Goal: Task Accomplishment & Management: Complete application form

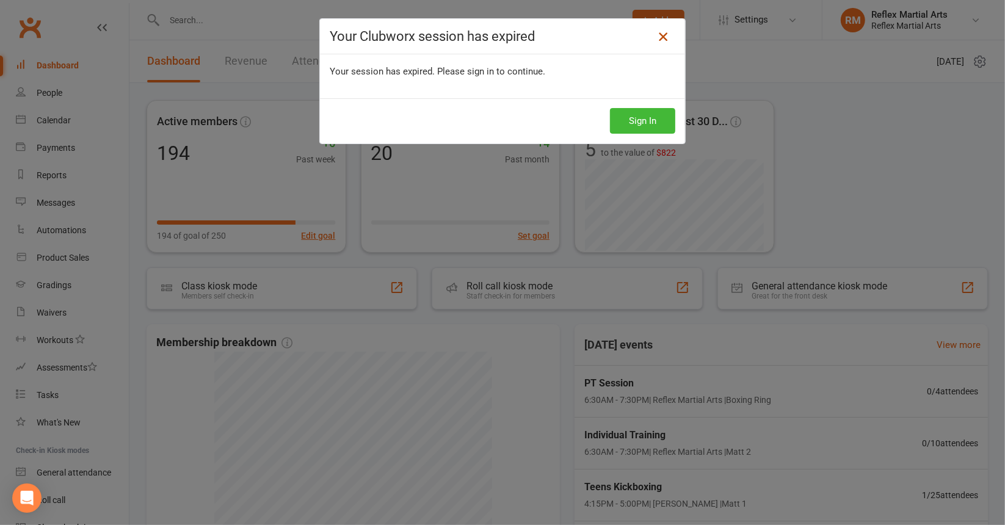
click at [656, 36] on icon at bounding box center [663, 36] width 15 height 15
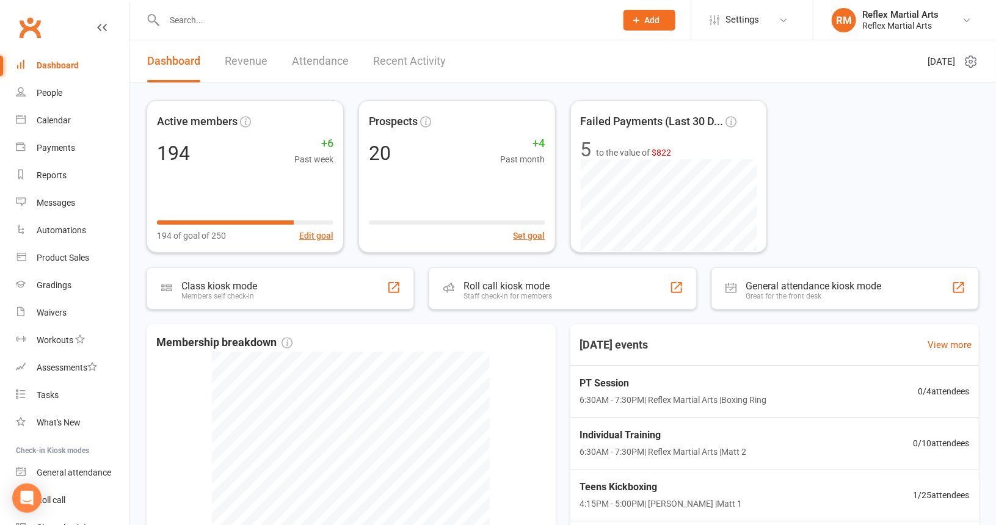
click at [642, 18] on button "Add" at bounding box center [649, 20] width 52 height 21
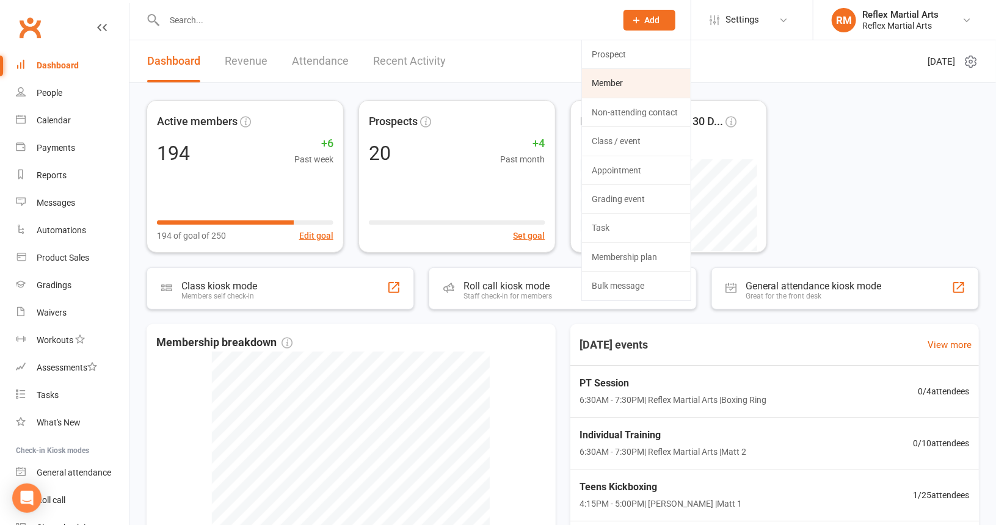
click at [637, 84] on link "Member" at bounding box center [636, 83] width 109 height 28
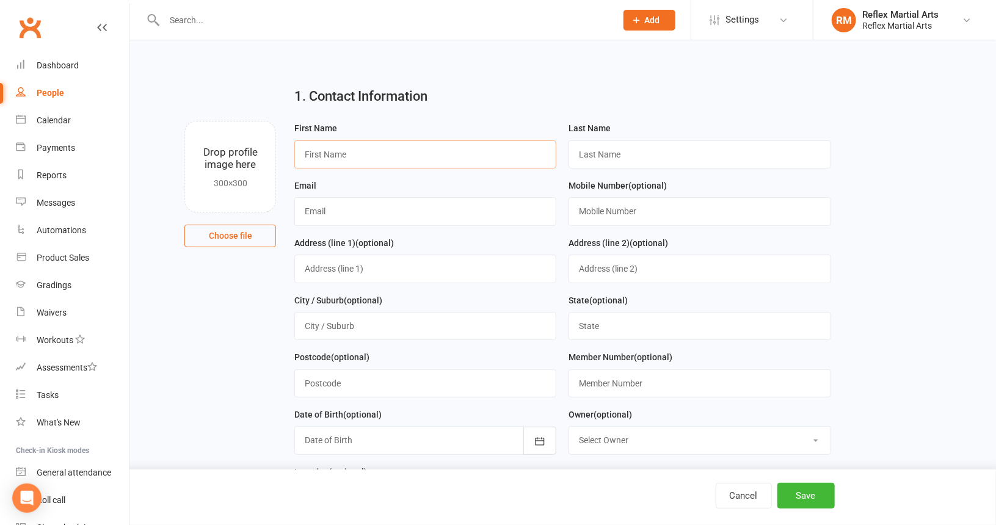
click at [345, 150] on input "text" at bounding box center [425, 154] width 262 height 28
type input "serhan"
click at [724, 158] on input "text" at bounding box center [700, 154] width 262 height 28
type input "agtas"
click at [486, 218] on input "text" at bounding box center [425, 211] width 262 height 28
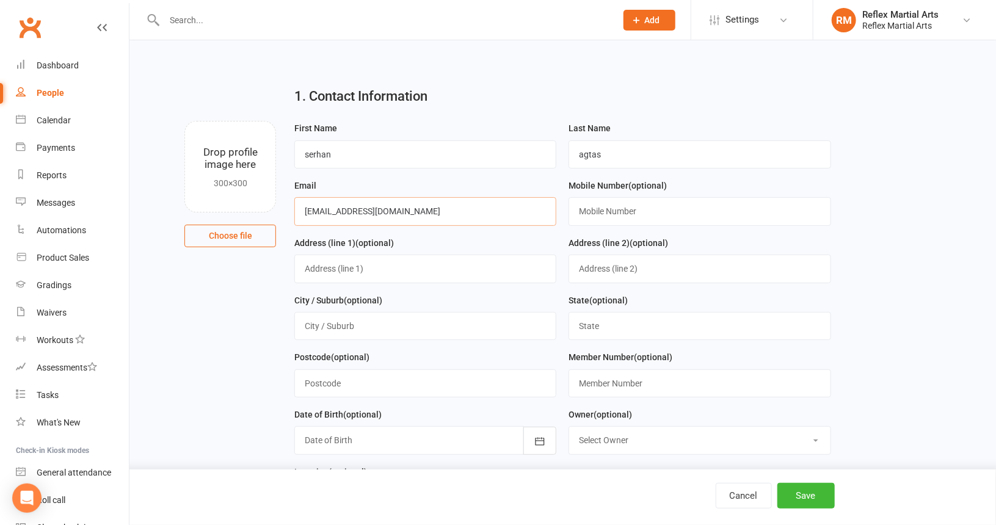
type input "[EMAIL_ADDRESS][DOMAIN_NAME]"
click at [612, 207] on input "text" at bounding box center [700, 211] width 262 height 28
type input "0414200691"
click at [470, 269] on input "text" at bounding box center [425, 269] width 262 height 28
type input "b"
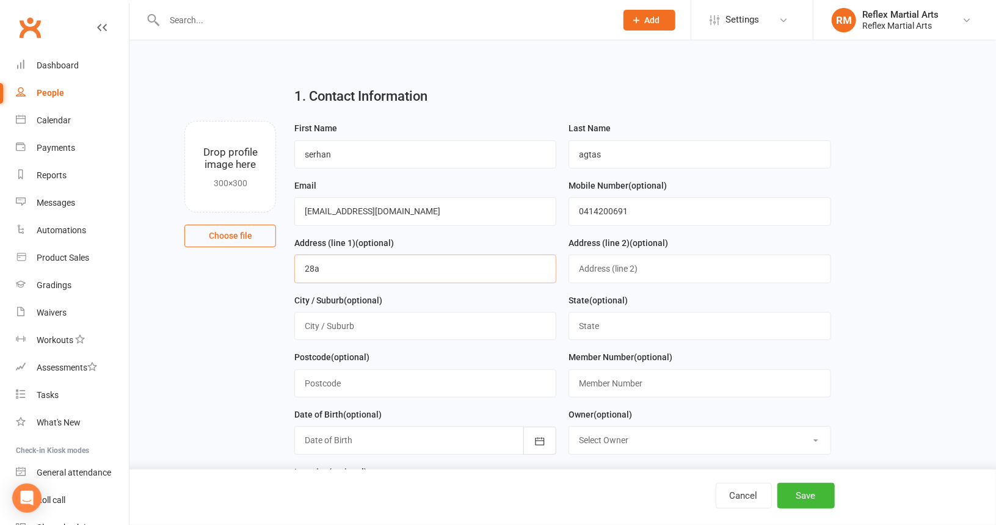
type input "28A Boronga Cres"
click at [401, 321] on input "text" at bounding box center [425, 326] width 262 height 28
type input "b"
type input "Wollongong"
click at [591, 325] on input "text" at bounding box center [700, 326] width 262 height 28
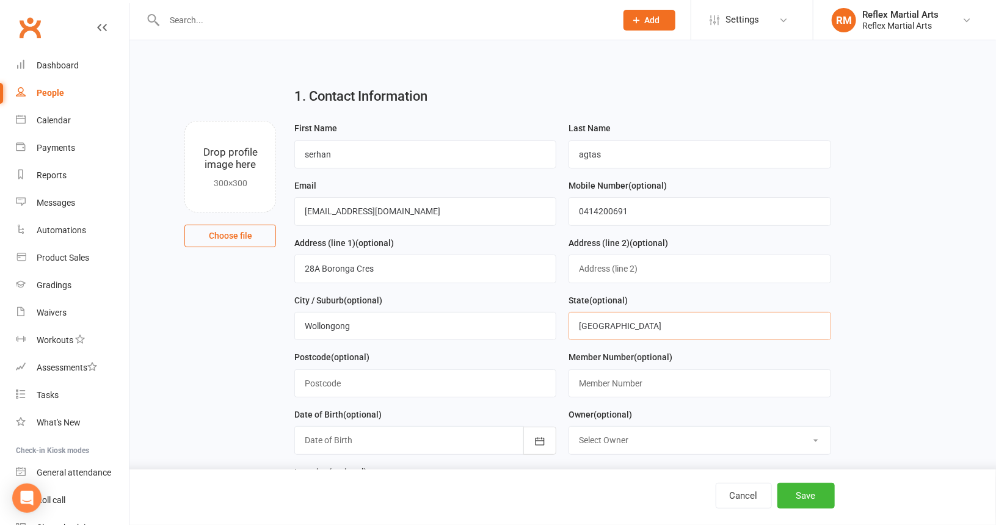
type input "[GEOGRAPHIC_DATA]"
click at [428, 383] on input "text" at bounding box center [425, 383] width 262 height 28
click at [460, 388] on input "2506" at bounding box center [425, 383] width 262 height 28
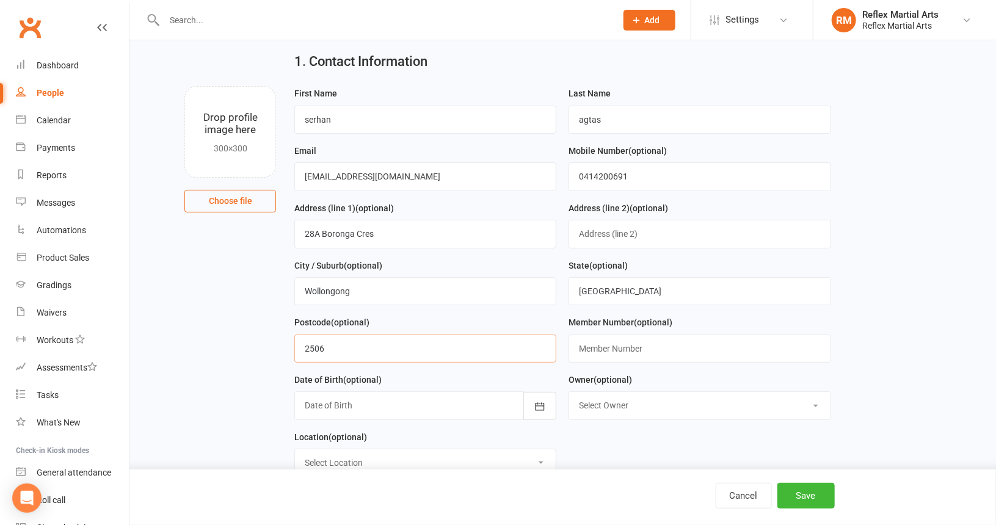
scroll to position [61, 0]
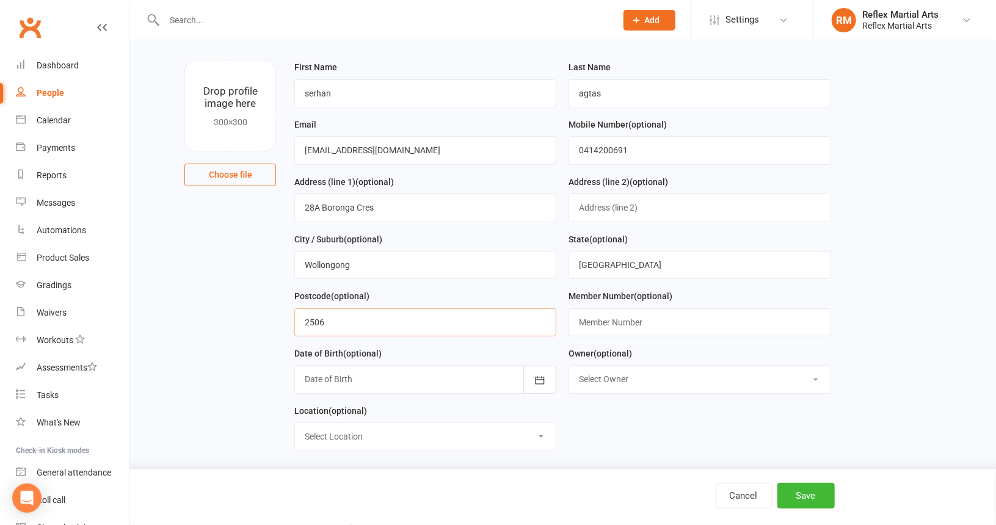
type input "2506"
click at [488, 380] on div at bounding box center [425, 379] width 262 height 28
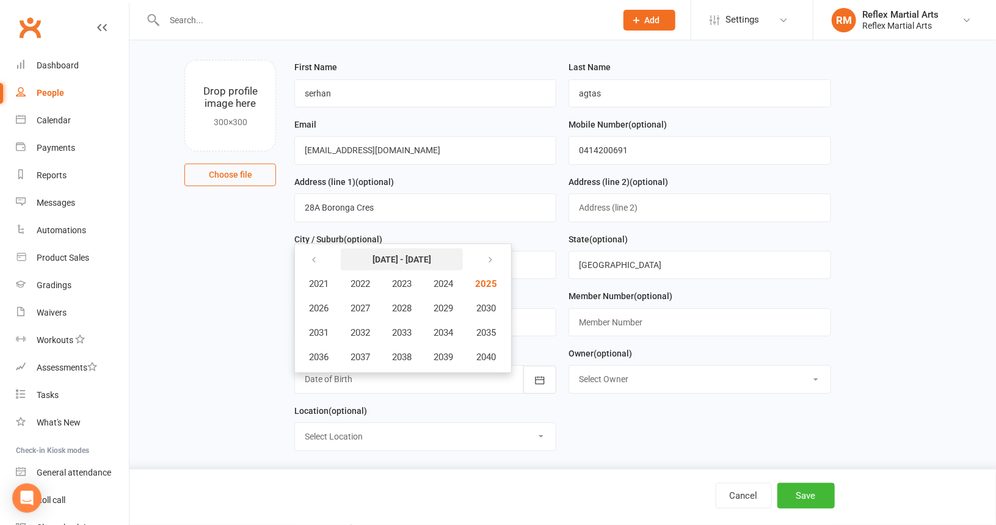
click at [416, 260] on strong "[DATE] - [DATE]" at bounding box center [402, 260] width 59 height 10
click at [319, 254] on button "button" at bounding box center [315, 260] width 26 height 22
click at [496, 256] on button "button" at bounding box center [489, 260] width 26 height 22
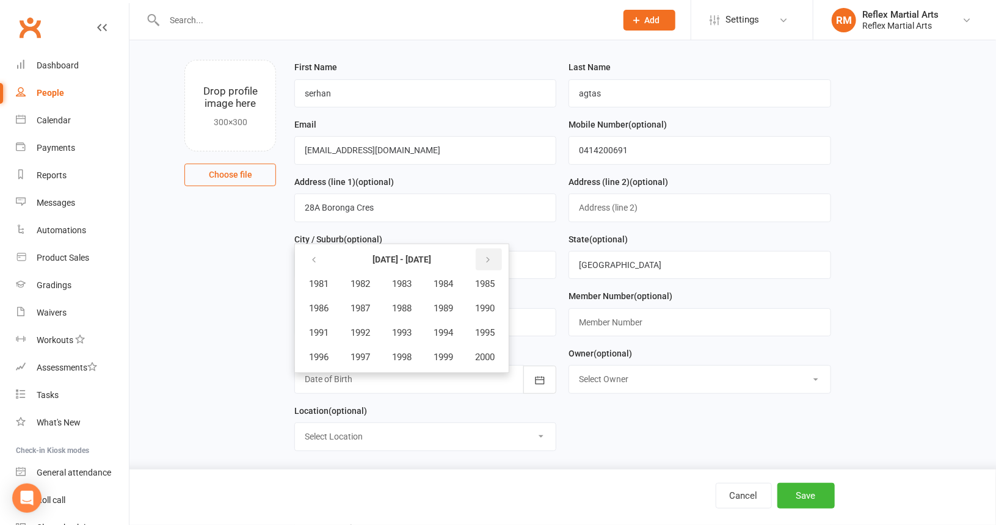
click at [496, 256] on button "button" at bounding box center [489, 260] width 26 height 22
click at [331, 311] on button "2006" at bounding box center [319, 308] width 40 height 23
click at [437, 355] on span "December" at bounding box center [450, 357] width 42 height 11
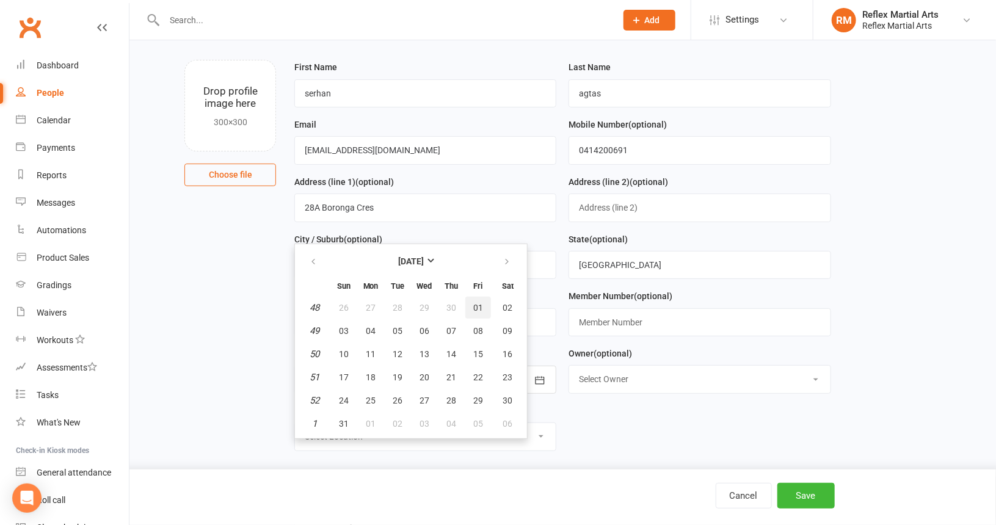
click at [470, 303] on button "01" at bounding box center [478, 308] width 26 height 22
type input "[DATE]"
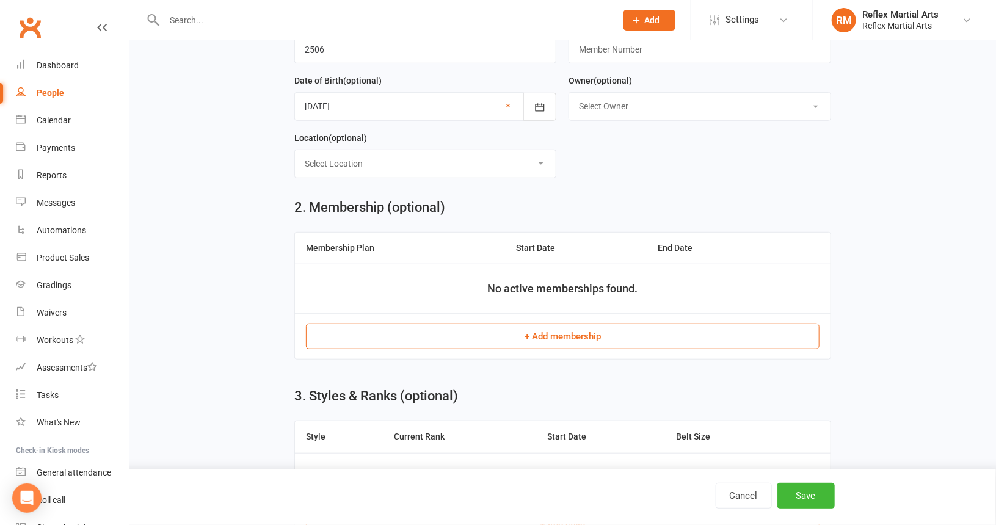
scroll to position [366, 0]
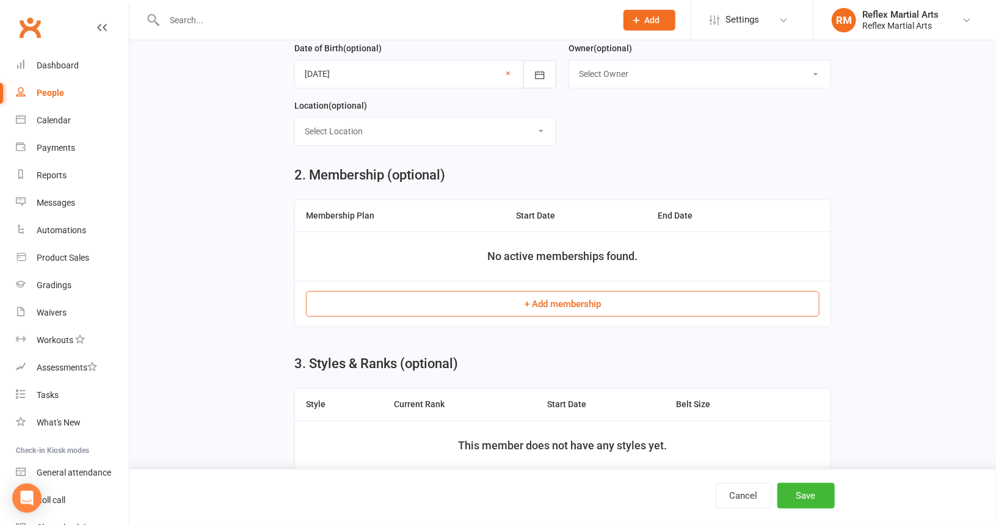
click at [579, 300] on button "+ Add membership" at bounding box center [563, 304] width 514 height 26
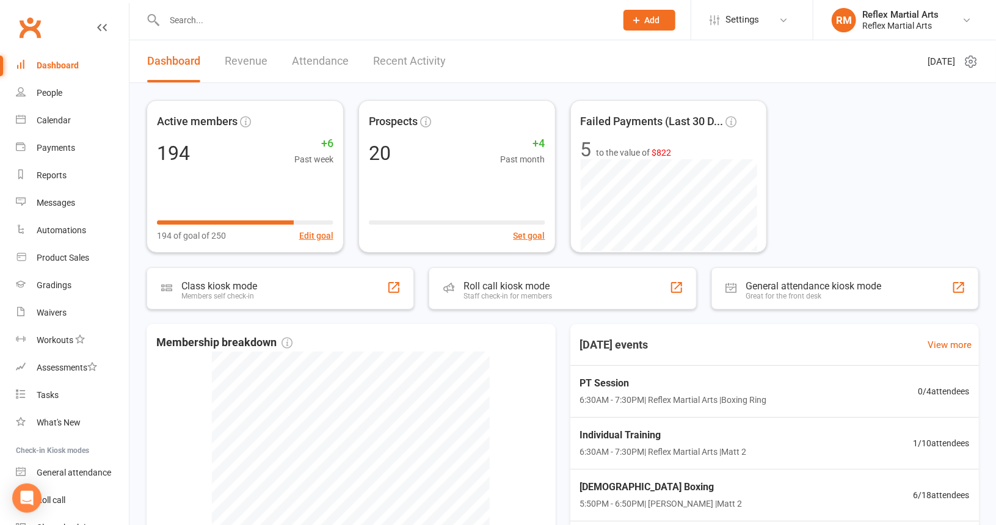
click at [655, 20] on span "Add" at bounding box center [652, 20] width 15 height 10
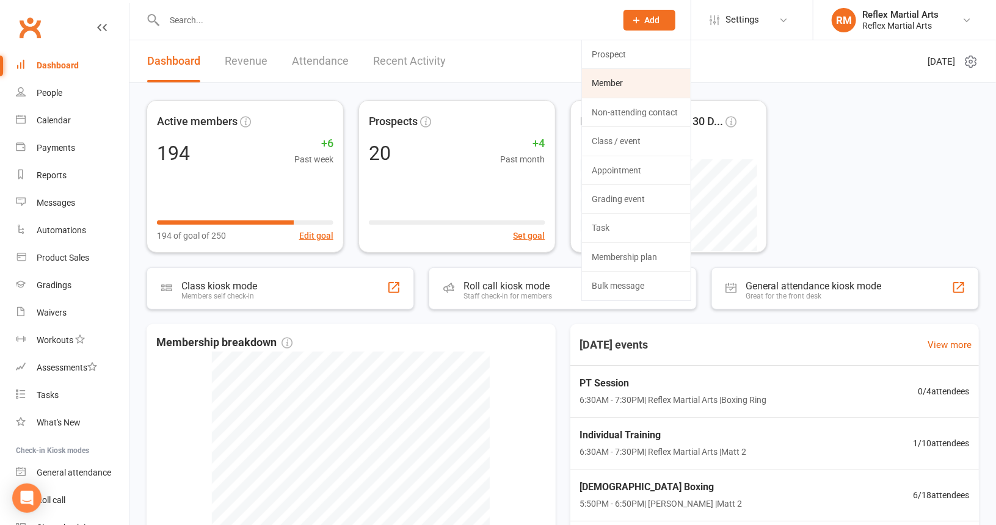
click at [617, 81] on link "Member" at bounding box center [636, 83] width 109 height 28
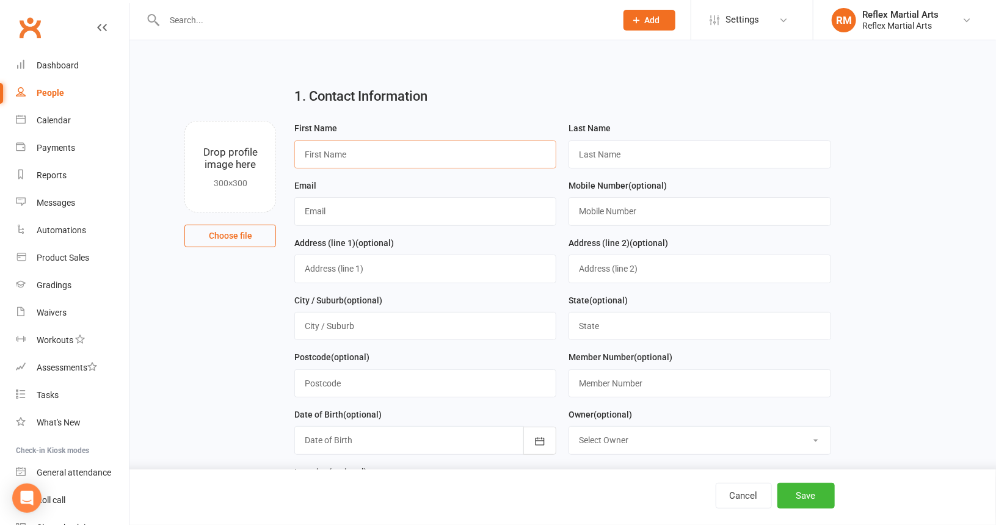
click at [376, 156] on input "text" at bounding box center [425, 154] width 262 height 28
type input "serhan"
click at [631, 152] on input "text" at bounding box center [700, 154] width 262 height 28
type input "Agtas"
click at [461, 207] on input "text" at bounding box center [425, 211] width 262 height 28
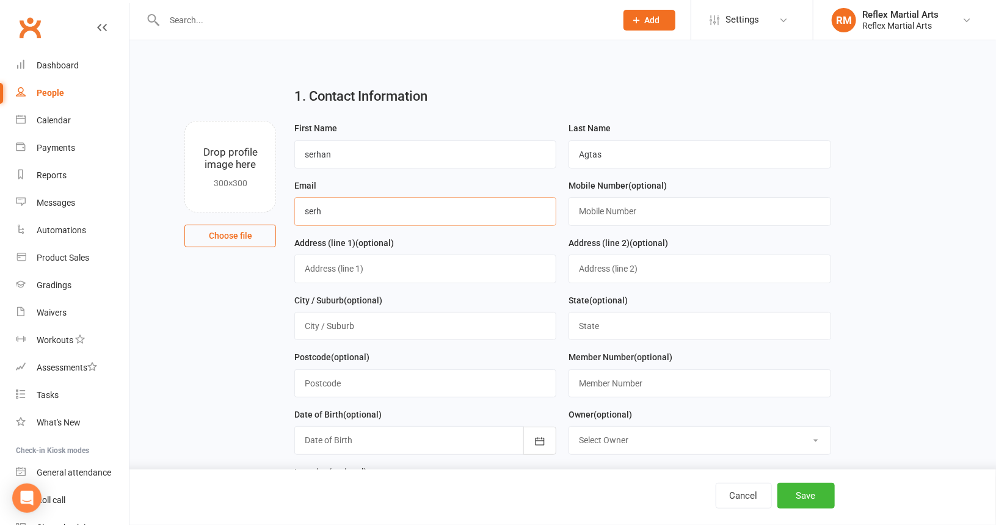
type input "[EMAIL_ADDRESS][DOMAIN_NAME]"
click at [594, 209] on input "text" at bounding box center [700, 211] width 262 height 28
type input "0414200691"
click at [471, 269] on input "text" at bounding box center [425, 269] width 262 height 28
type input "28A Boronga Cres"
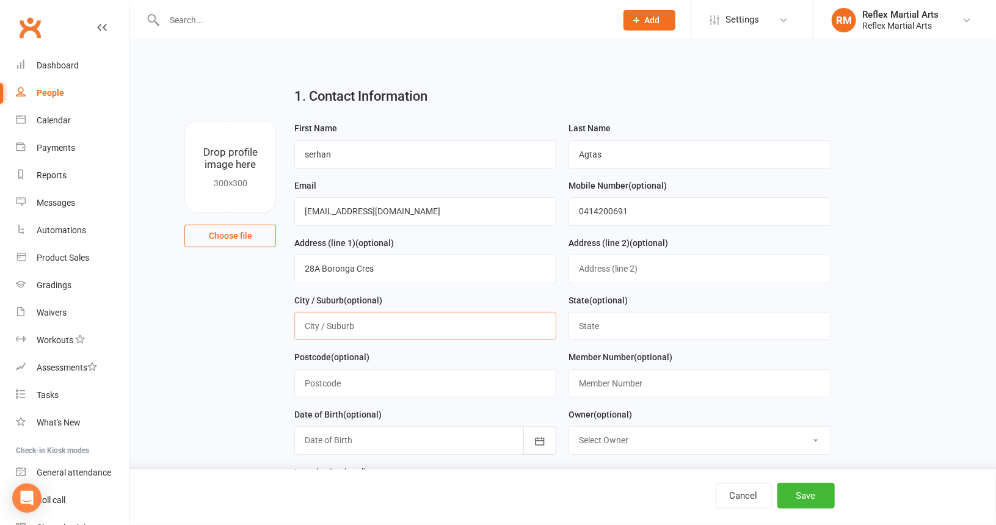
click at [417, 322] on input "text" at bounding box center [425, 326] width 262 height 28
type input "b"
click at [431, 325] on input "text" at bounding box center [425, 326] width 262 height 28
type input "Wollongong"
click at [605, 323] on input "text" at bounding box center [700, 326] width 262 height 28
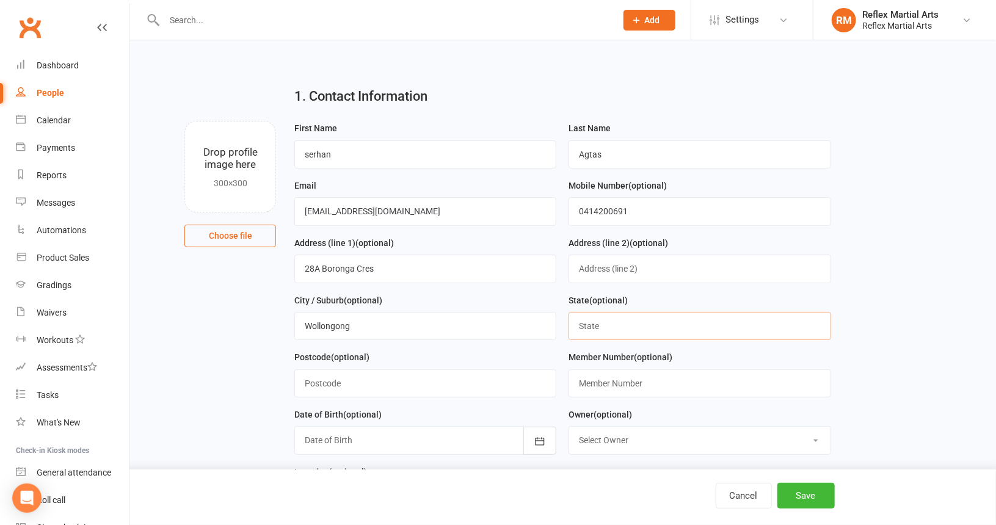
type input "[GEOGRAPHIC_DATA]"
click at [462, 379] on input "text" at bounding box center [425, 383] width 262 height 28
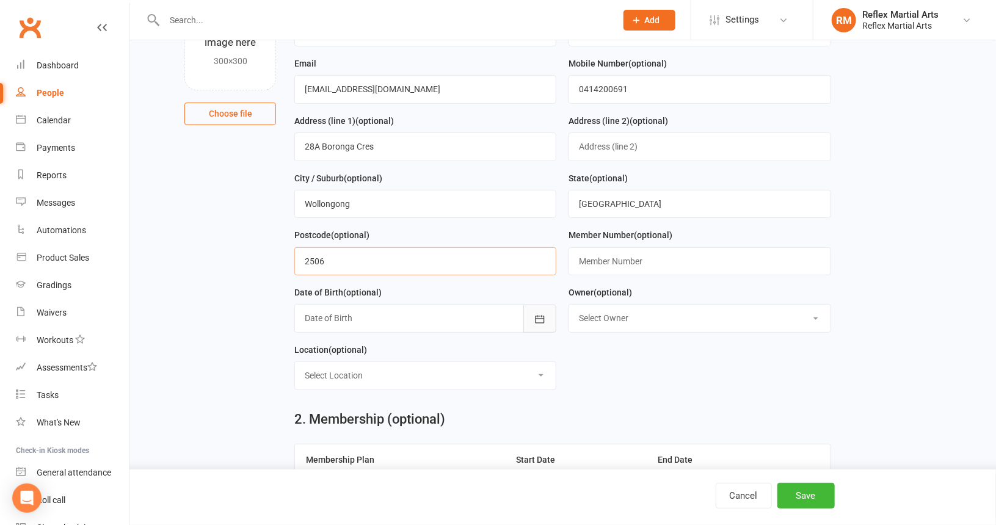
type input "2506"
click at [536, 319] on icon "button" at bounding box center [540, 319] width 9 height 8
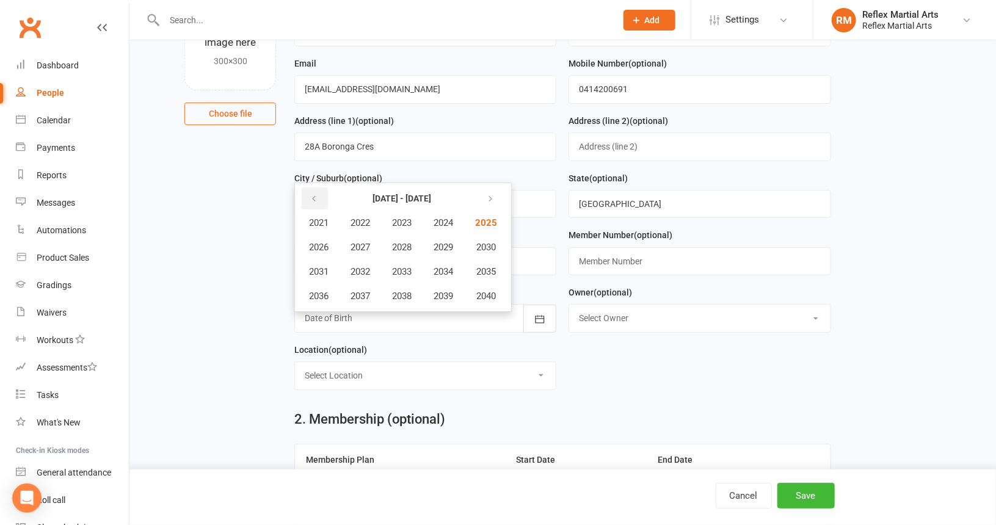
click at [314, 199] on icon "button" at bounding box center [314, 199] width 9 height 10
click at [310, 242] on span "2006" at bounding box center [319, 247] width 20 height 11
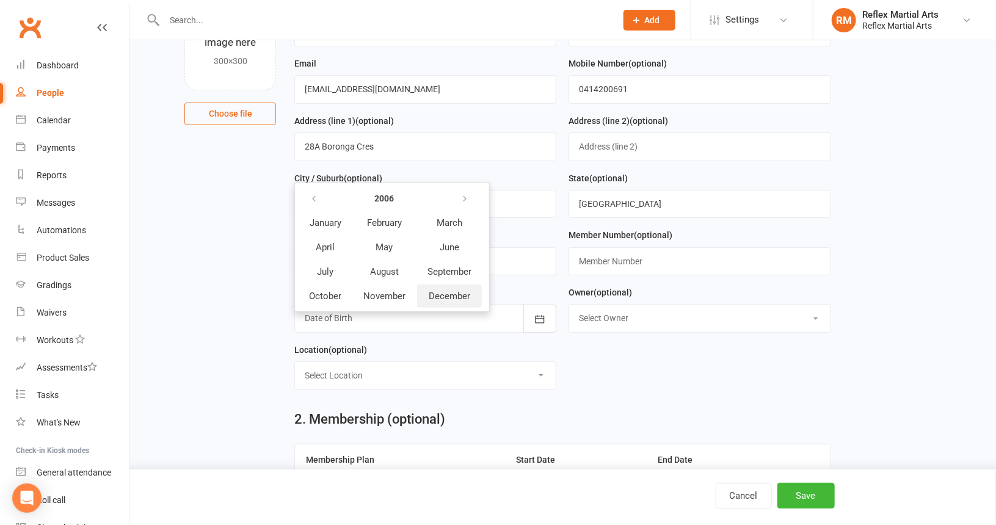
click at [445, 291] on span "December" at bounding box center [450, 296] width 42 height 11
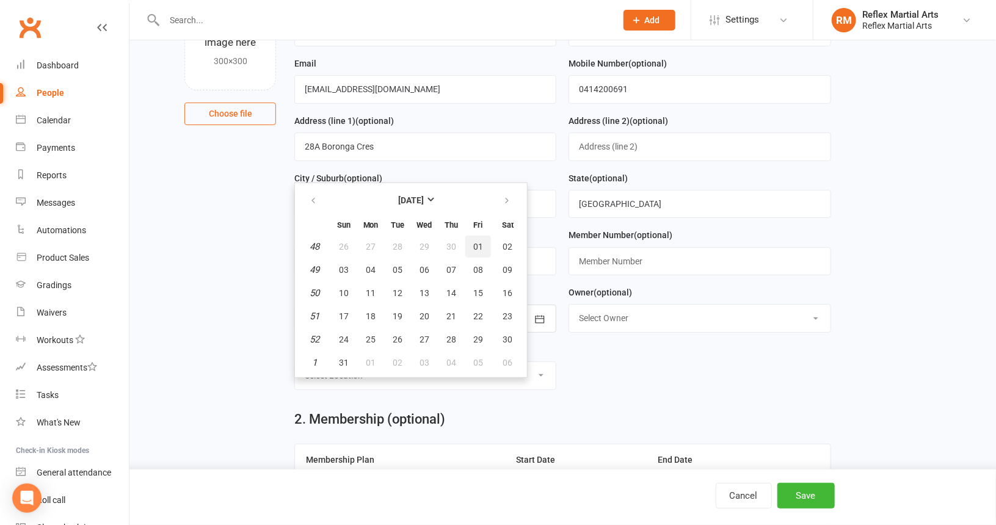
click at [473, 242] on span "01" at bounding box center [478, 247] width 10 height 10
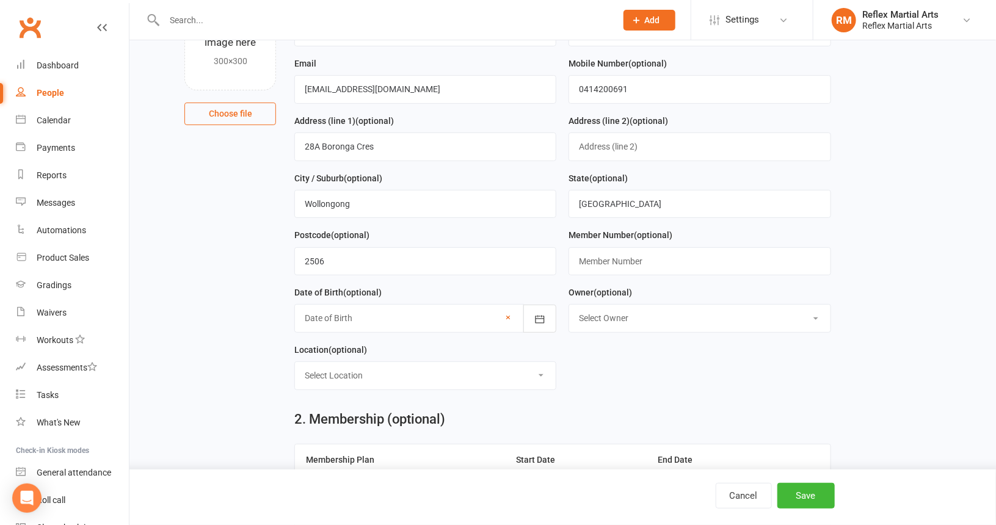
type input "[DATE]"
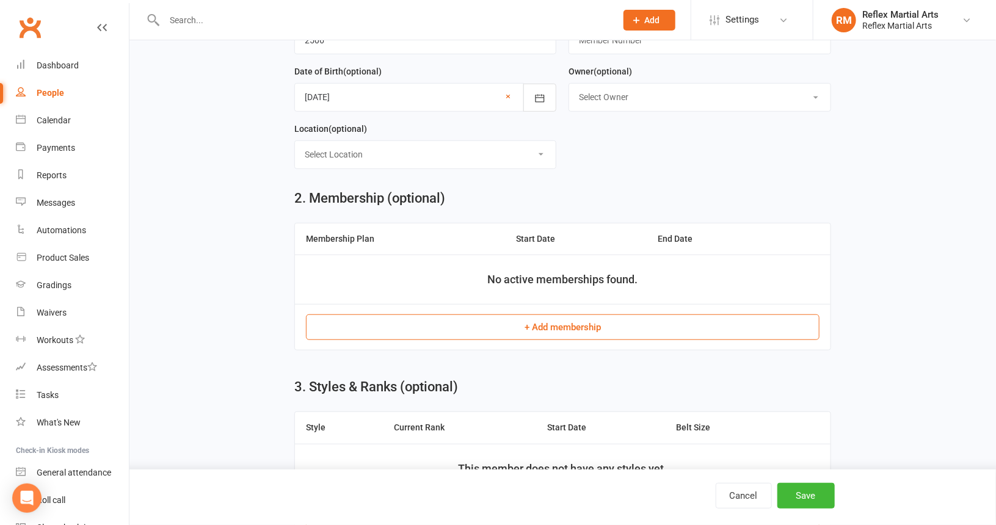
scroll to position [366, 0]
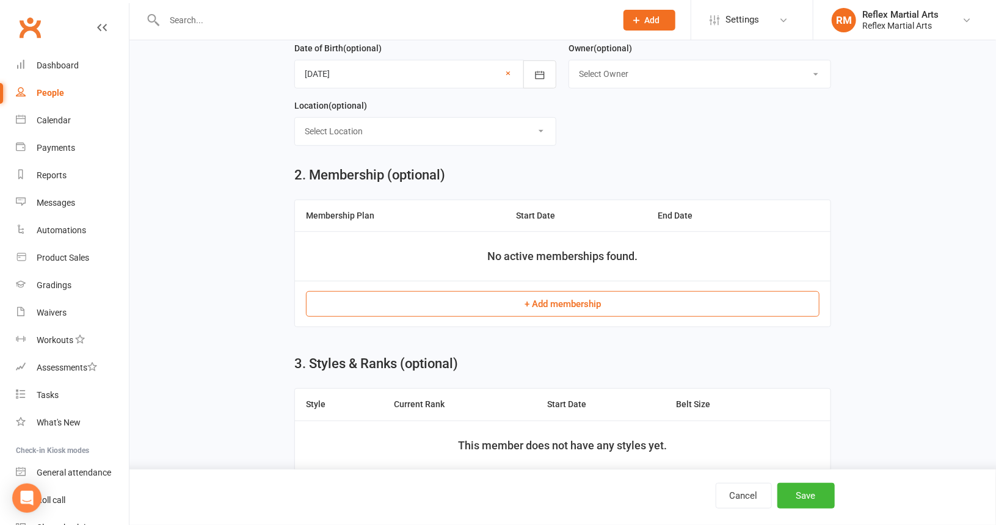
click at [578, 298] on button "+ Add membership" at bounding box center [563, 304] width 514 height 26
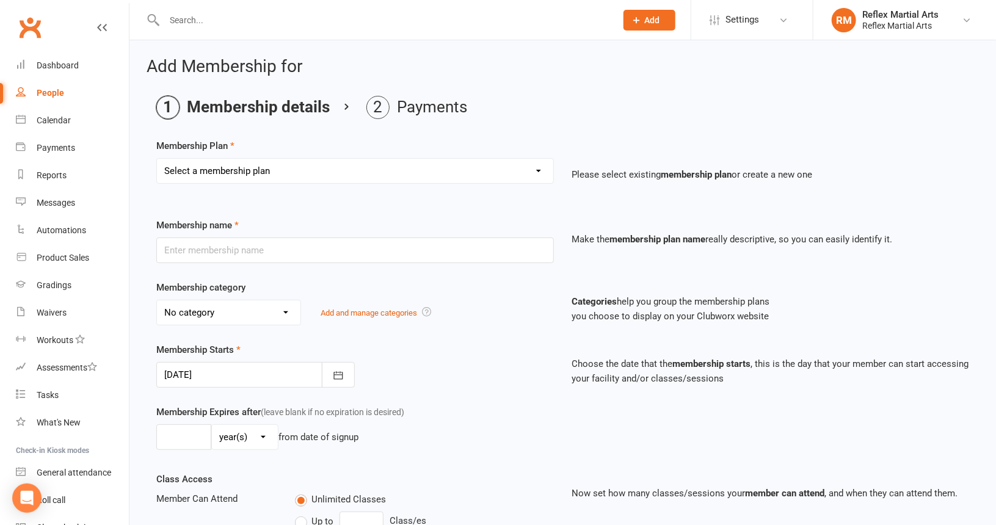
click at [539, 172] on select "Select a membership plan Create new Membership Plan Adults no contact plan $52 …" at bounding box center [355, 171] width 396 height 24
select select "11"
click at [157, 159] on select "Select a membership plan Create new Membership Plan Adults no contact plan $52 …" at bounding box center [355, 171] width 396 height 24
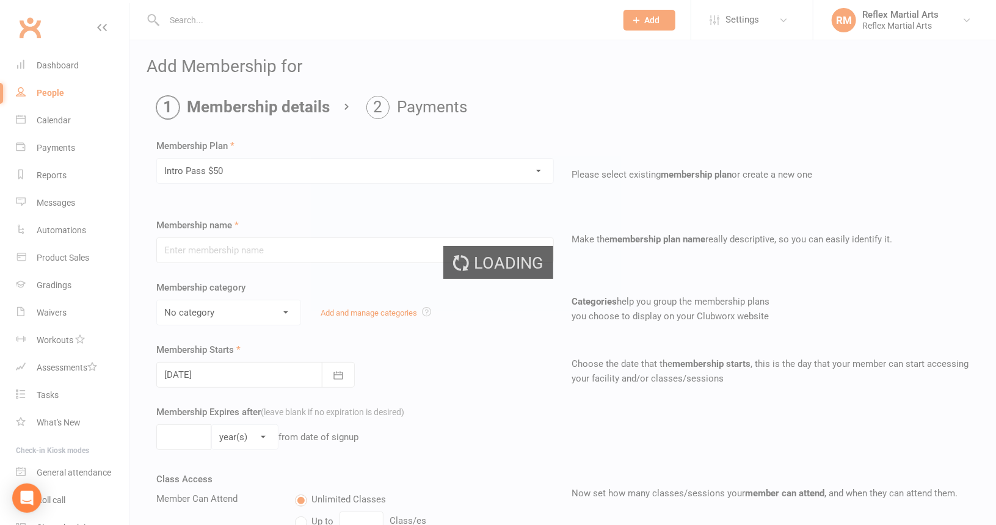
type input "Intro Pass $50"
type input "2"
select select "1"
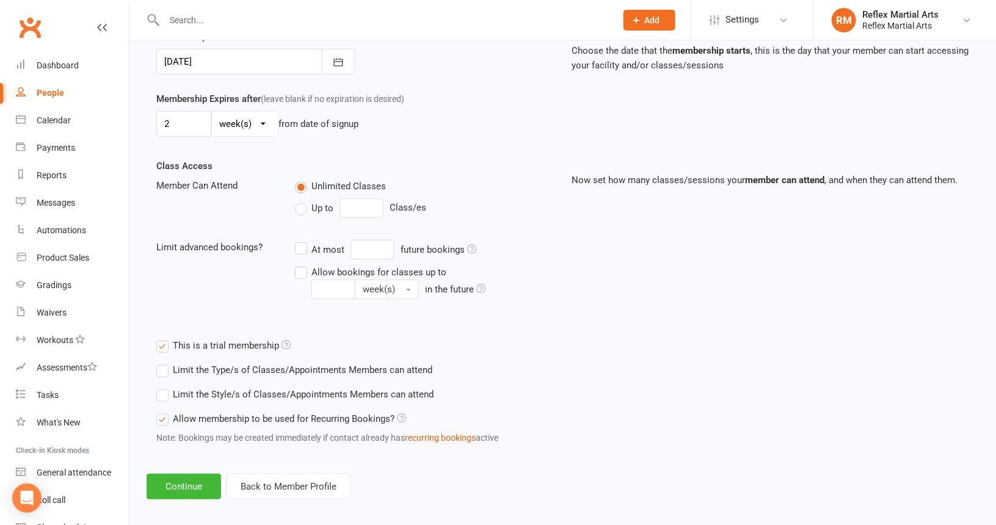
scroll to position [319, 0]
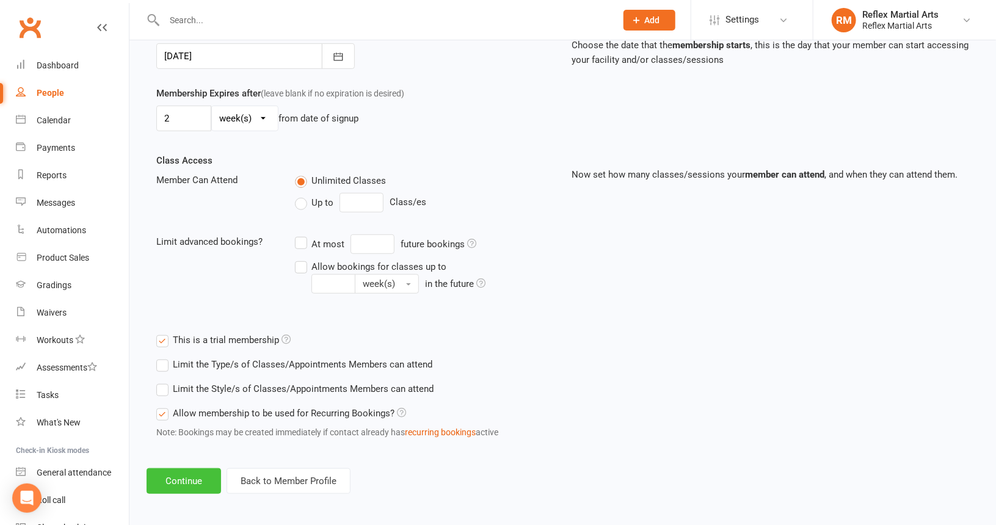
click at [176, 476] on button "Continue" at bounding box center [184, 481] width 75 height 26
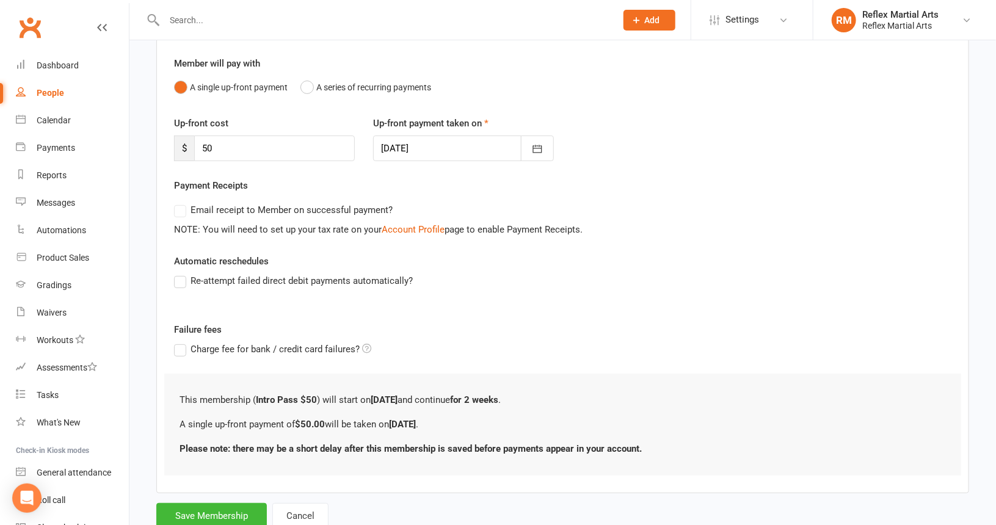
scroll to position [137, 0]
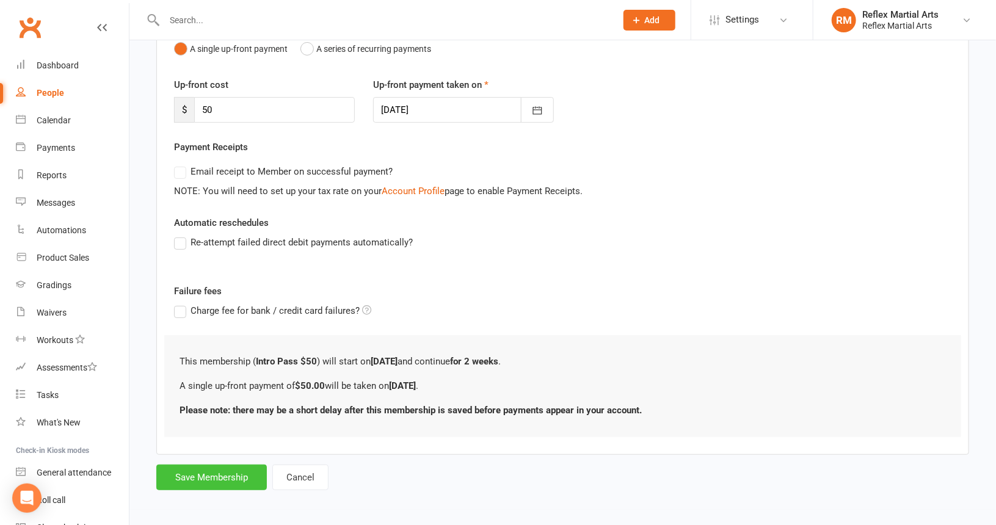
click at [241, 478] on button "Save Membership" at bounding box center [211, 478] width 111 height 26
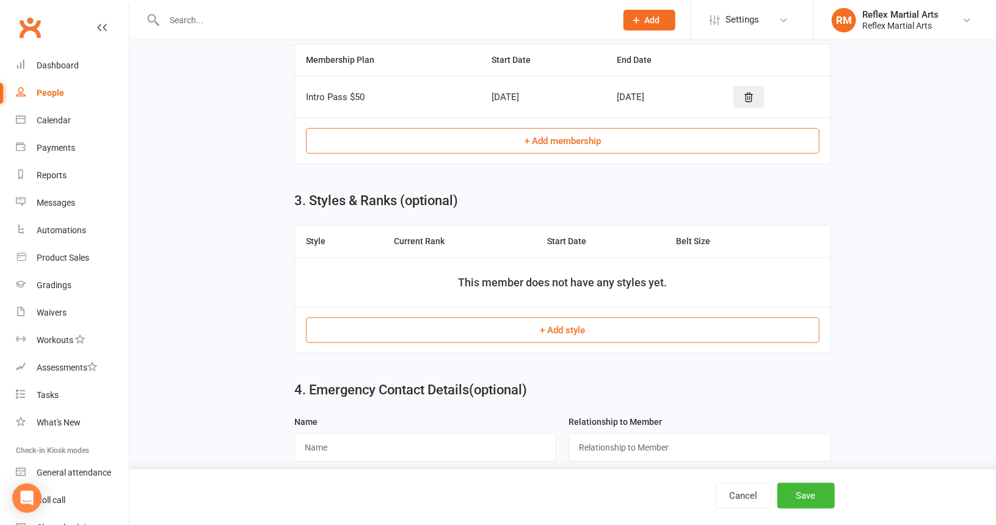
scroll to position [611, 0]
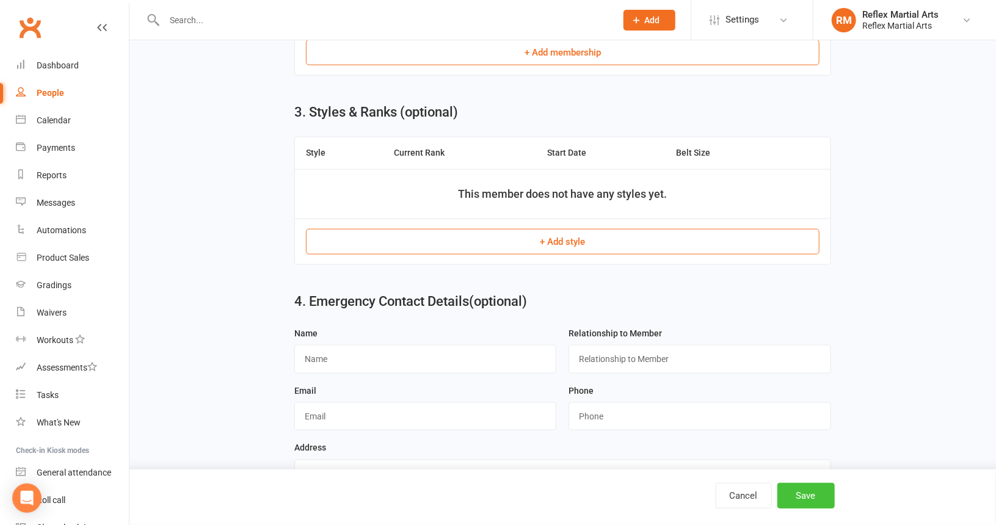
click at [802, 493] on button "Save" at bounding box center [805, 496] width 57 height 26
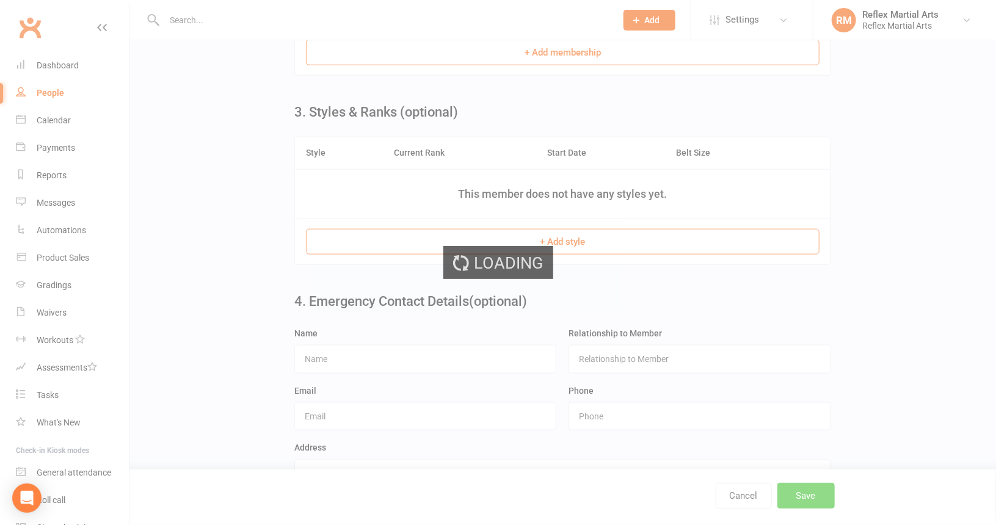
scroll to position [0, 0]
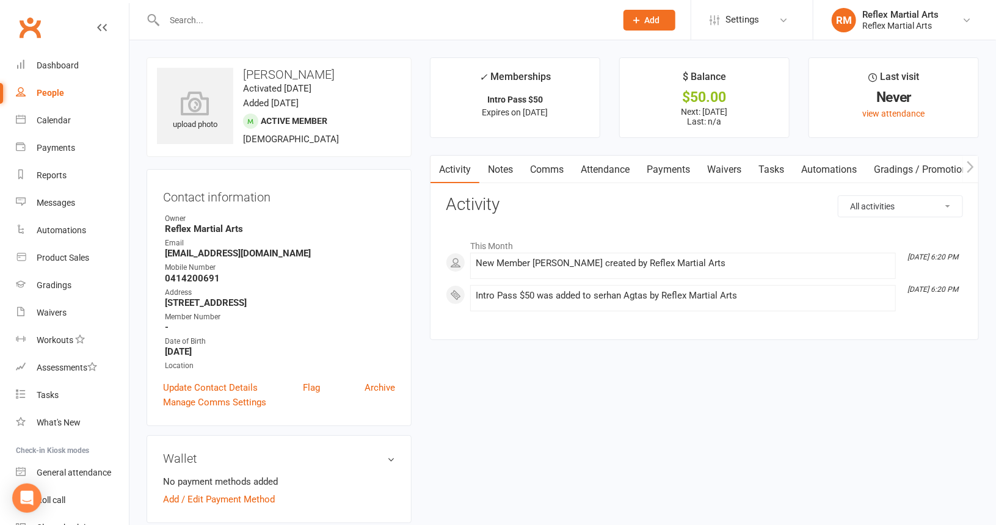
click at [460, 166] on link "Activity" at bounding box center [455, 170] width 49 height 28
click at [670, 167] on link "Payments" at bounding box center [668, 170] width 60 height 28
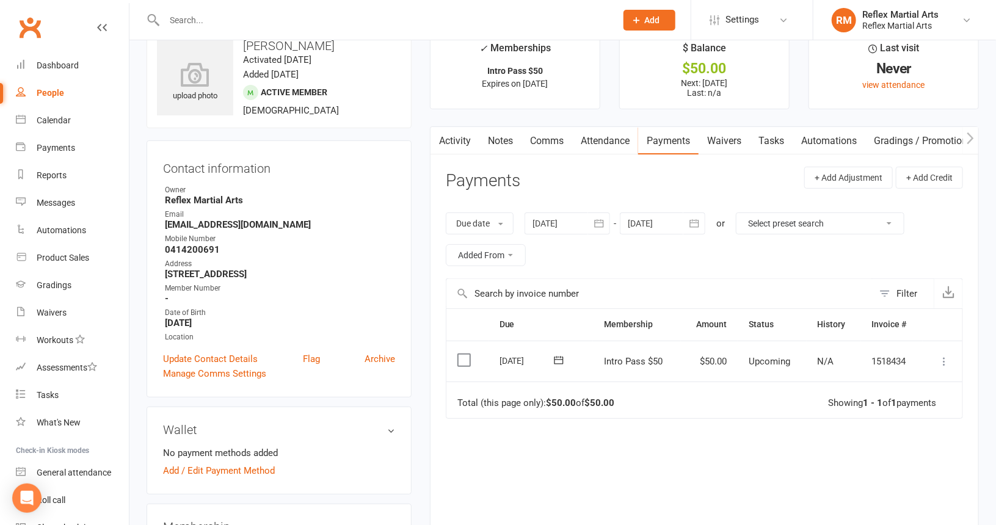
scroll to position [61, 0]
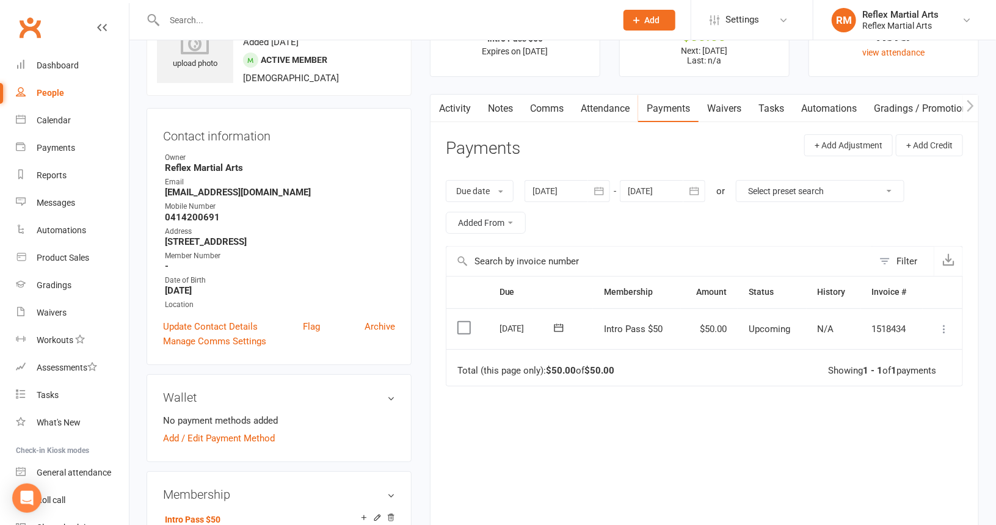
click at [943, 324] on icon at bounding box center [944, 329] width 12 height 12
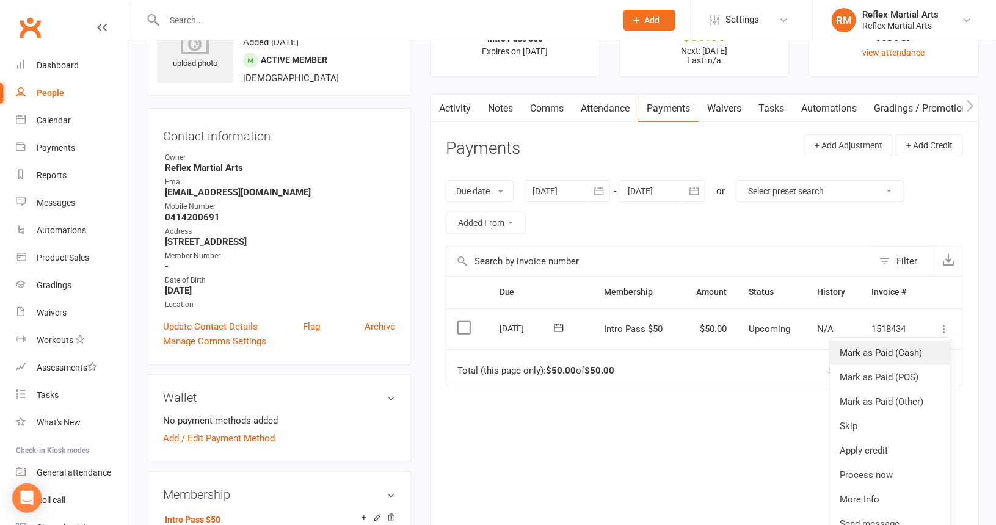
click at [922, 346] on link "Mark as Paid (Cash)" at bounding box center [890, 353] width 121 height 24
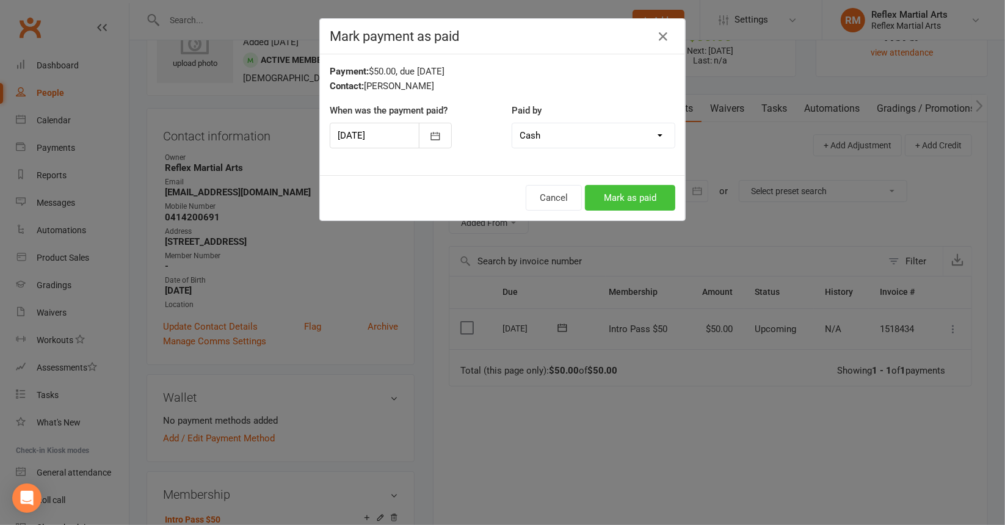
click at [631, 191] on button "Mark as paid" at bounding box center [630, 198] width 90 height 26
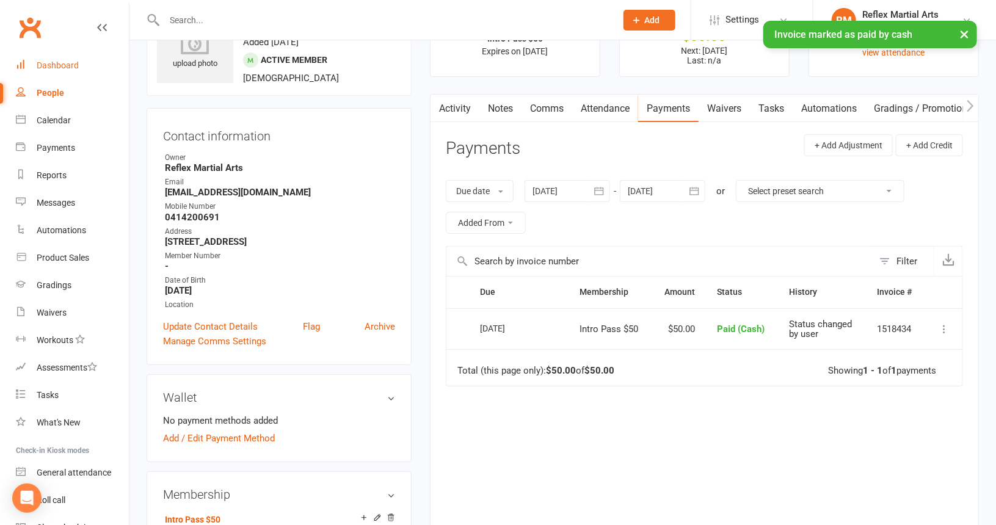
click at [31, 63] on link "Dashboard" at bounding box center [72, 65] width 113 height 27
